Goal: Information Seeking & Learning: Learn about a topic

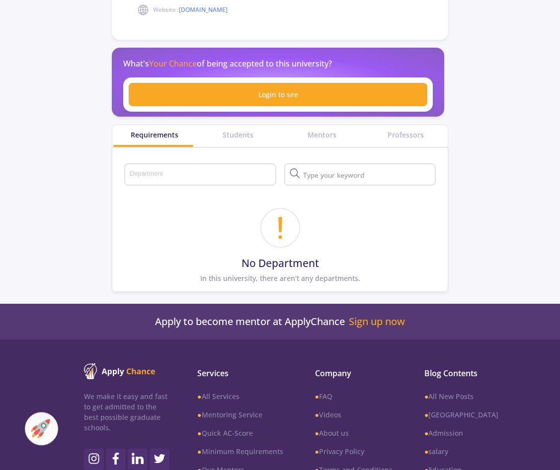
scroll to position [387, 0]
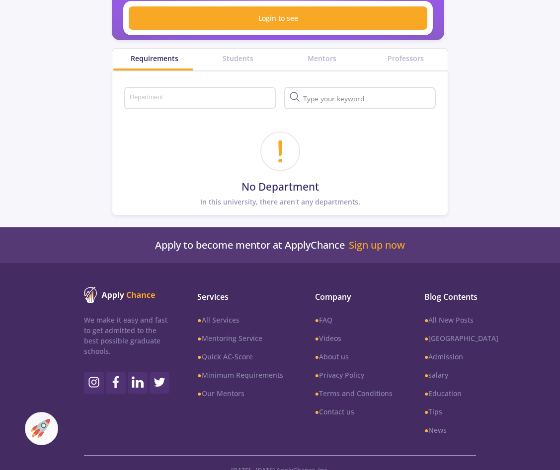
drag, startPoint x: 482, startPoint y: 306, endPoint x: 500, endPoint y: 358, distance: 54.6
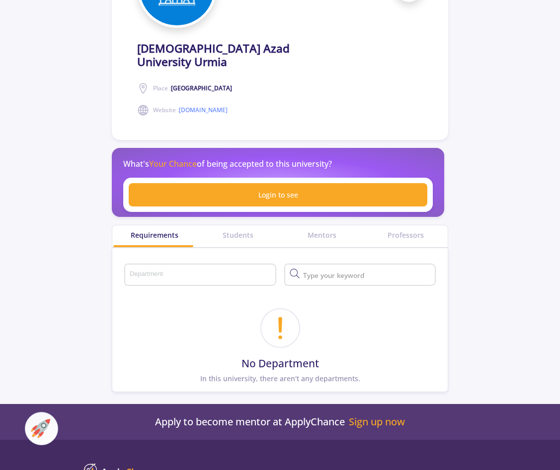
drag, startPoint x: 484, startPoint y: 390, endPoint x: 477, endPoint y: 344, distance: 46.8
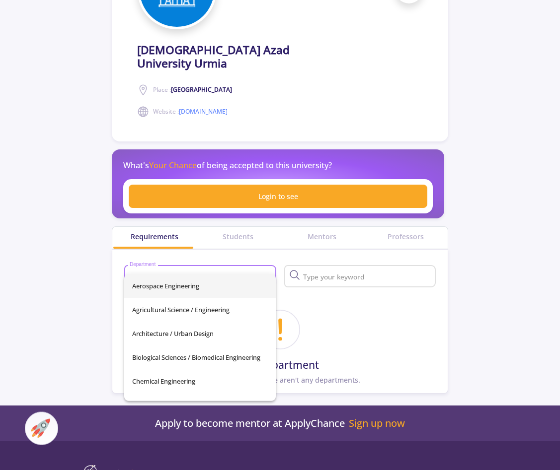
click at [188, 273] on input "Department" at bounding box center [201, 277] width 144 height 9
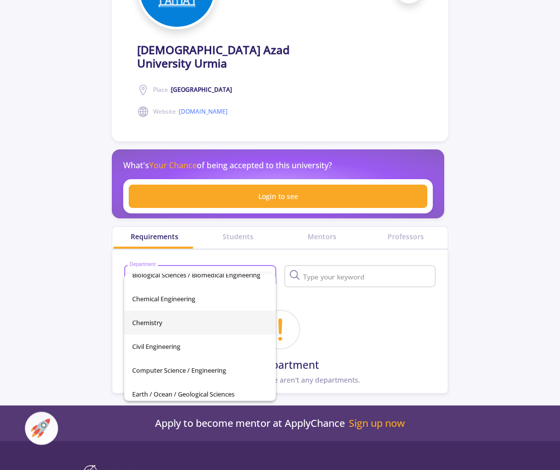
scroll to position [80, 0]
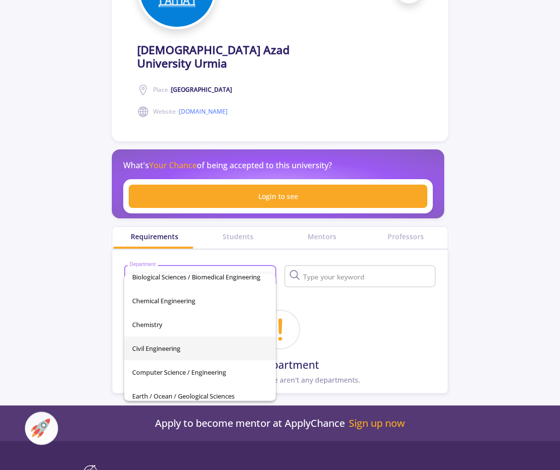
click at [176, 354] on span "Civil Engineering" at bounding box center [200, 349] width 136 height 24
type input "Civil Engineering"
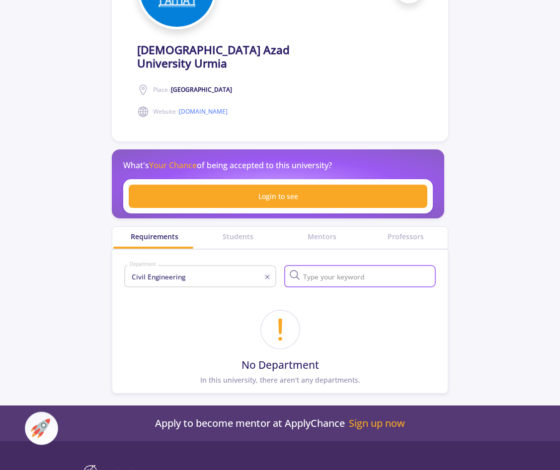
click at [337, 273] on input "text" at bounding box center [366, 277] width 133 height 9
click at [329, 273] on input "text" at bounding box center [366, 277] width 133 height 9
type input "structural engineering"
click at [291, 269] on icon at bounding box center [294, 275] width 12 height 12
click at [241, 231] on div "Students" at bounding box center [238, 236] width 84 height 10
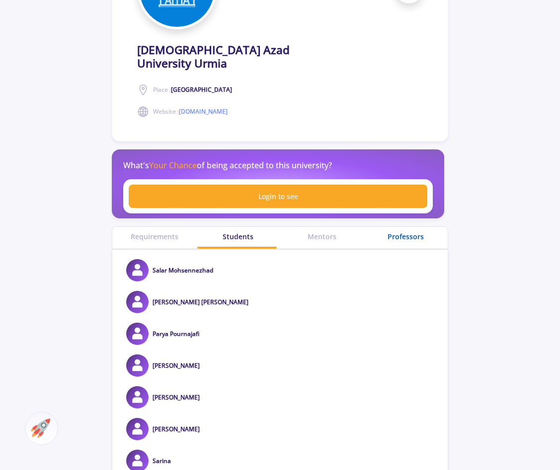
click at [409, 231] on div "Professors" at bounding box center [405, 236] width 84 height 10
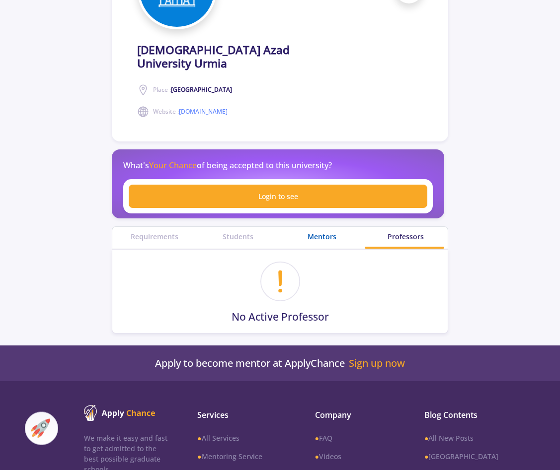
click at [321, 231] on div "Mentors" at bounding box center [322, 236] width 84 height 10
click at [236, 231] on div "Students" at bounding box center [238, 236] width 84 height 10
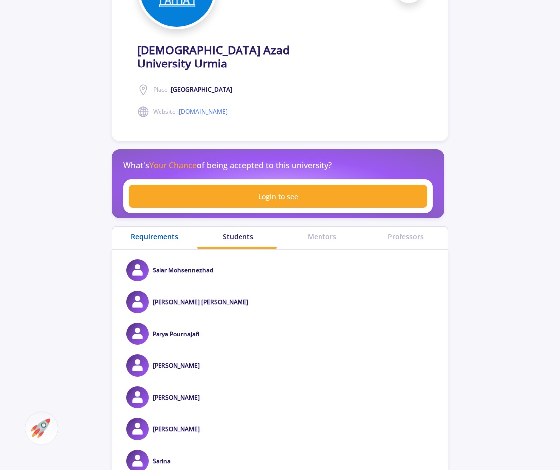
click at [162, 231] on div "Requirements" at bounding box center [154, 236] width 84 height 10
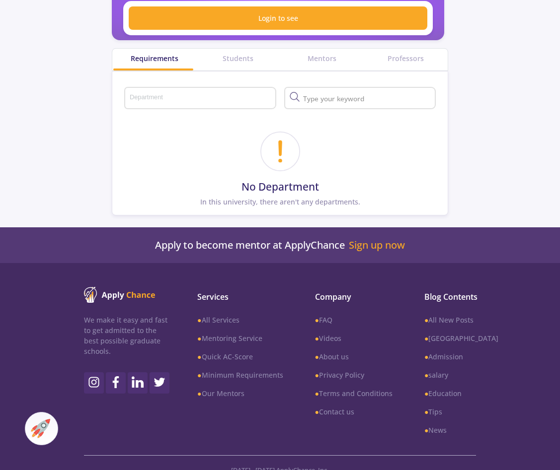
drag, startPoint x: 446, startPoint y: 236, endPoint x: 455, endPoint y: 273, distance: 37.4
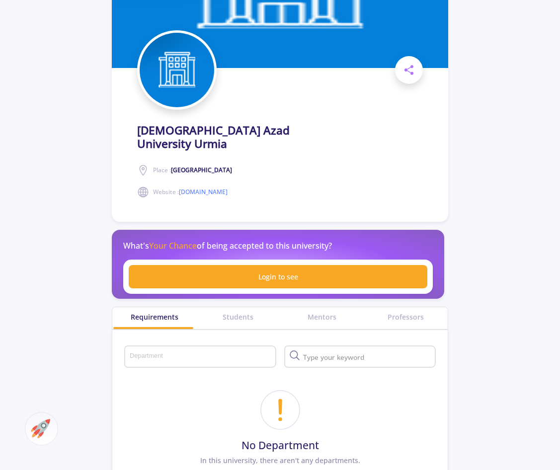
scroll to position [47, 0]
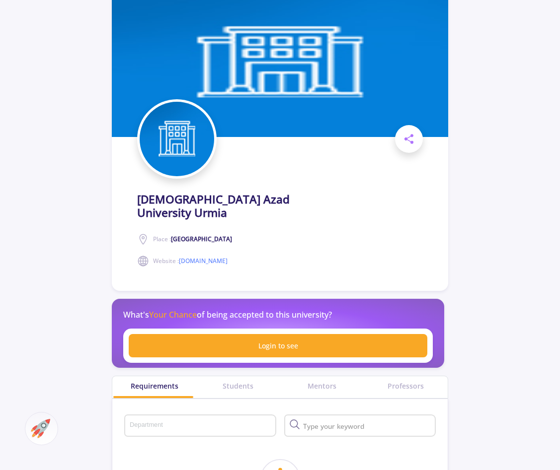
drag, startPoint x: 465, startPoint y: 250, endPoint x: 369, endPoint y: 219, distance: 101.3
